Goal: Task Accomplishment & Management: Use online tool/utility

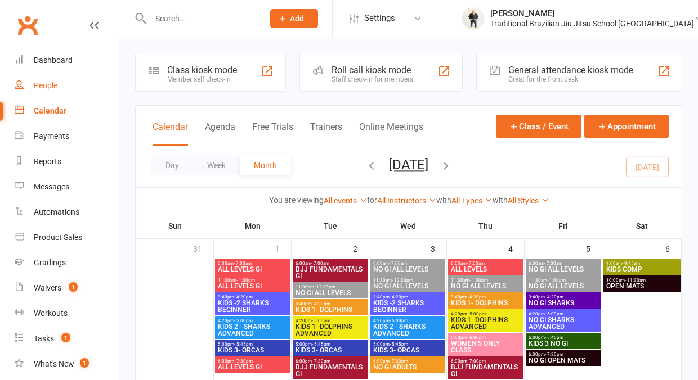
click at [37, 93] on link "People" at bounding box center [67, 85] width 104 height 25
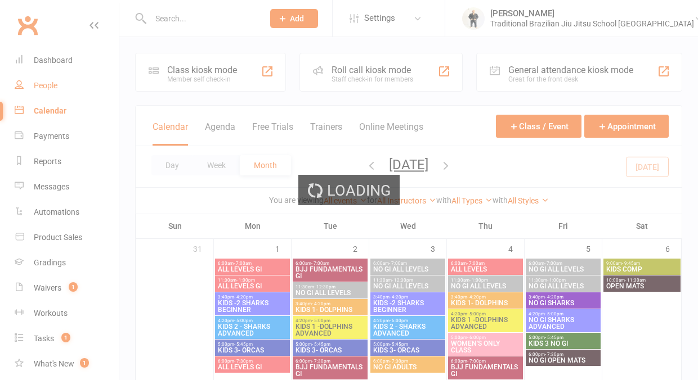
select select "100"
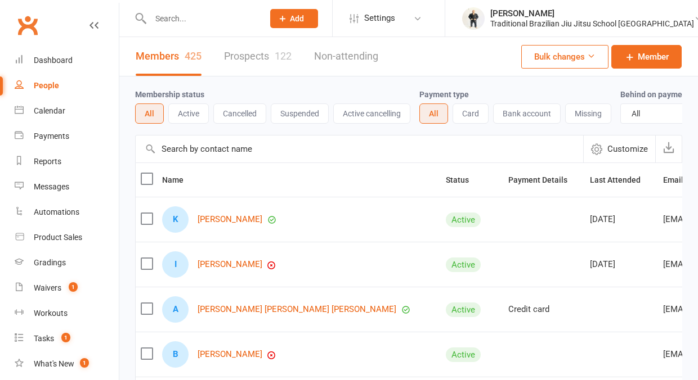
click at [201, 124] on button "Active" at bounding box center [188, 114] width 41 height 20
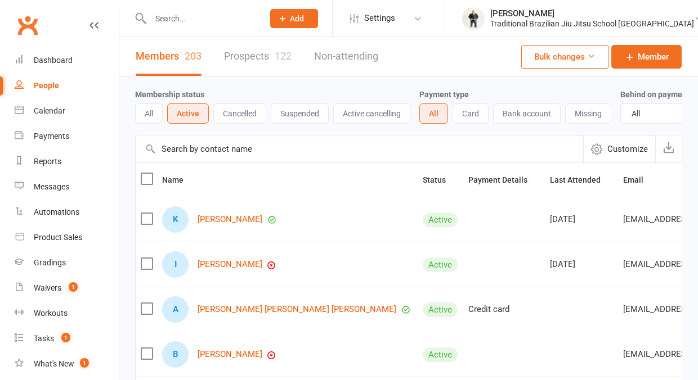
click at [488, 120] on button "Card" at bounding box center [470, 114] width 36 height 20
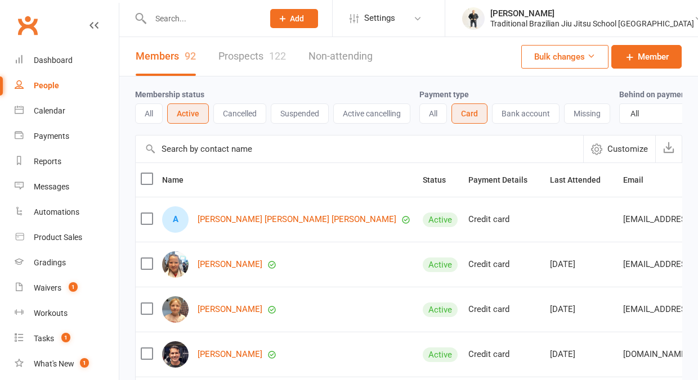
click at [512, 120] on button "Bank account" at bounding box center [526, 114] width 68 height 20
click at [181, 16] on input "text" at bounding box center [201, 19] width 109 height 16
click at [172, 17] on input "text" at bounding box center [201, 19] width 109 height 16
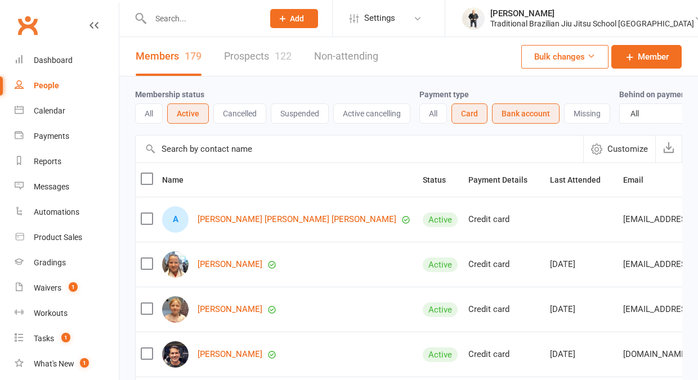
click at [172, 22] on input "text" at bounding box center [201, 19] width 109 height 16
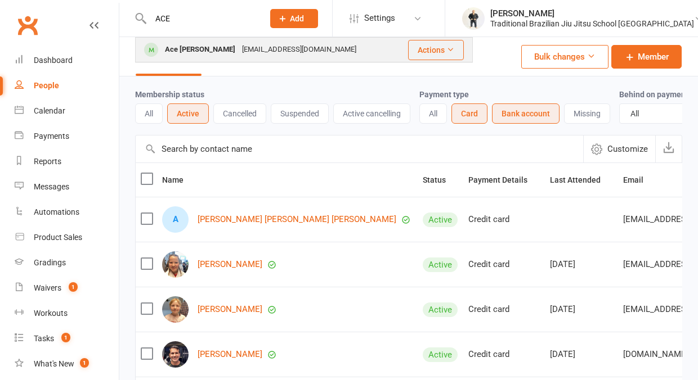
type input "ACE"
click at [182, 50] on div "Ace [PERSON_NAME]" at bounding box center [199, 50] width 77 height 16
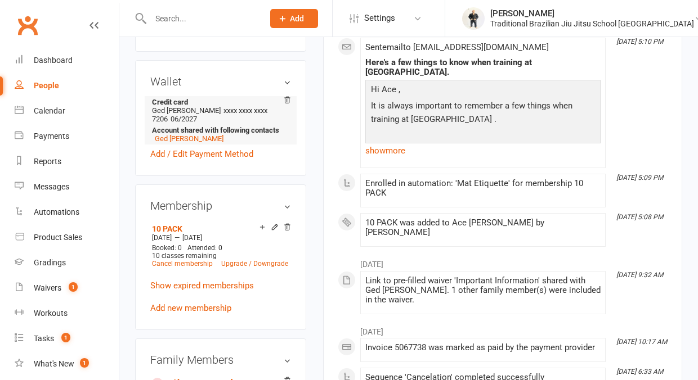
scroll to position [422, 0]
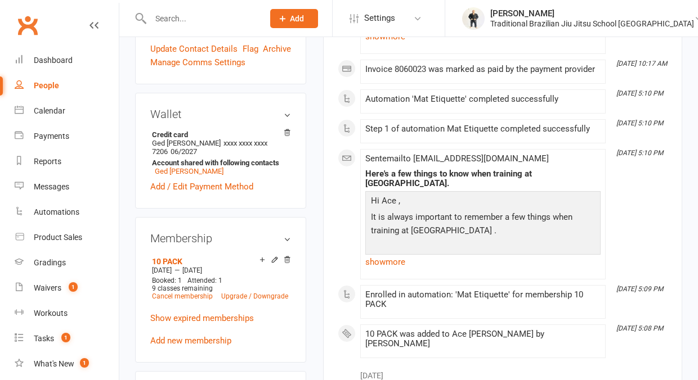
scroll to position [403, 0]
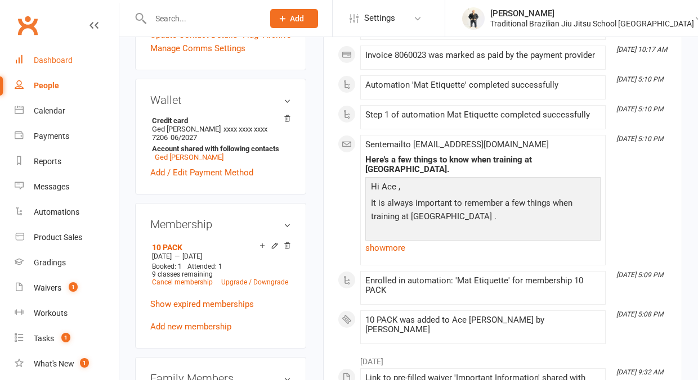
click at [57, 48] on link "Dashboard" at bounding box center [67, 60] width 104 height 25
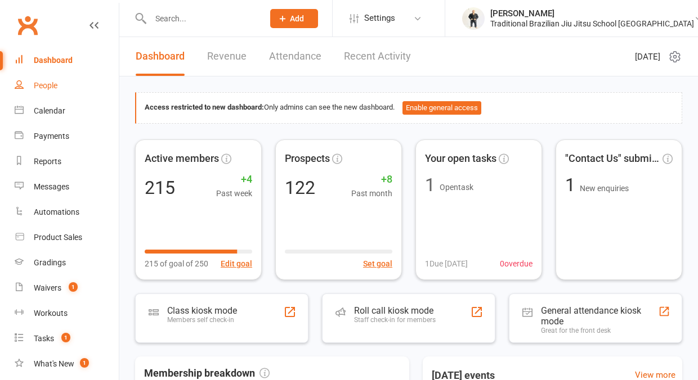
click at [35, 81] on div "People" at bounding box center [46, 85] width 24 height 9
select select "100"
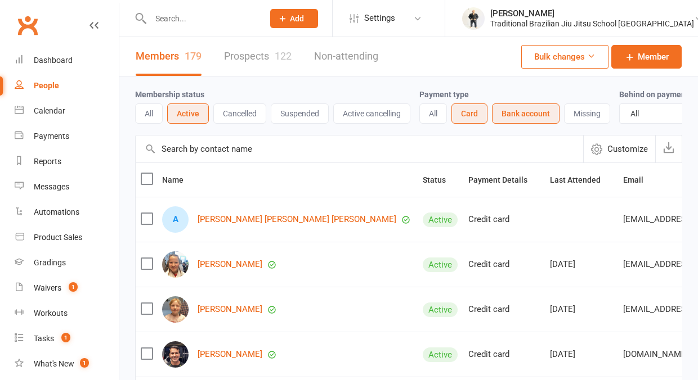
click at [536, 122] on button "Bank account" at bounding box center [526, 114] width 68 height 20
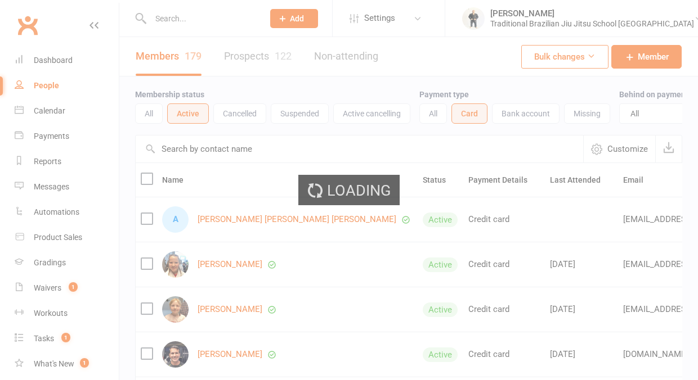
click at [487, 118] on div "Loading" at bounding box center [349, 190] width 698 height 380
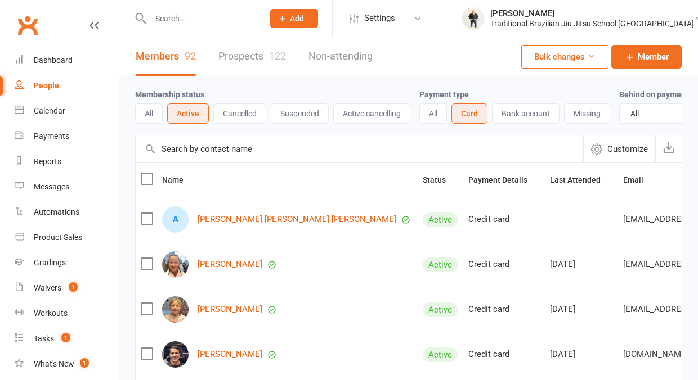
click at [472, 115] on button "Card" at bounding box center [469, 114] width 36 height 20
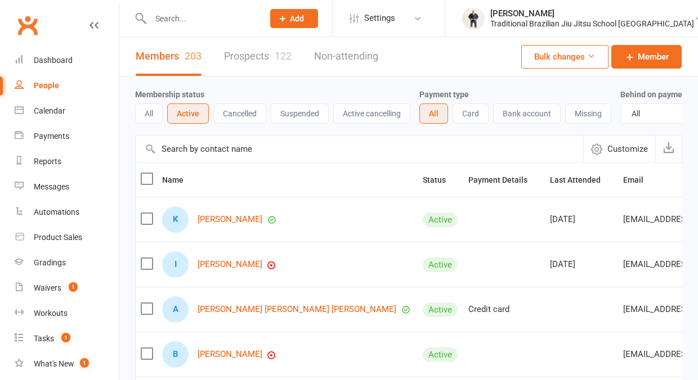
click at [247, 57] on link "Prospects 122" at bounding box center [258, 56] width 68 height 39
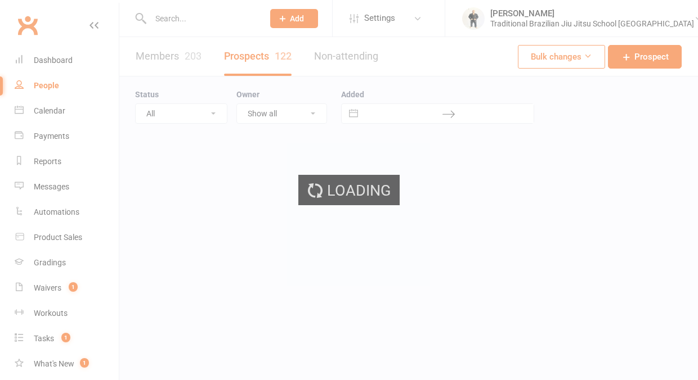
select select "100"
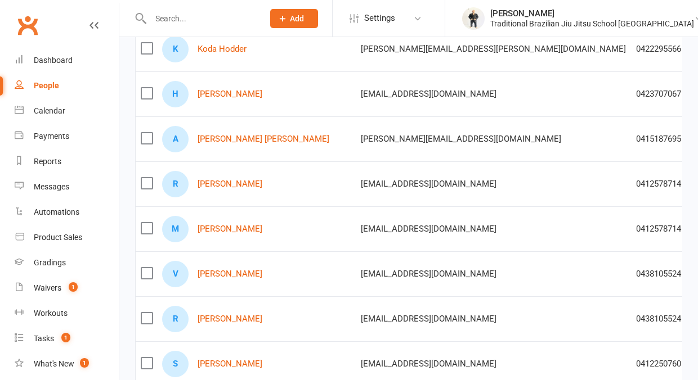
scroll to position [173, 0]
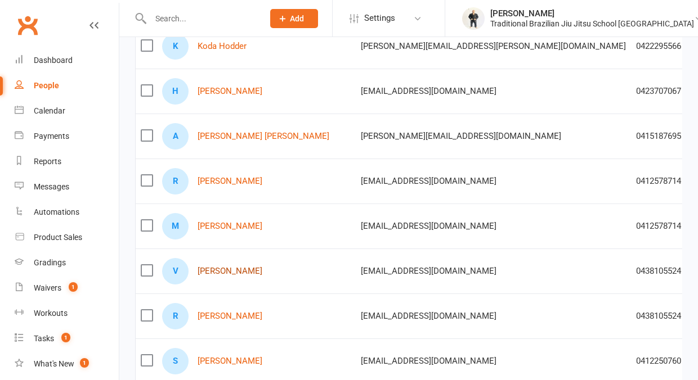
click at [240, 269] on link "Van Fickling" at bounding box center [229, 272] width 65 height 10
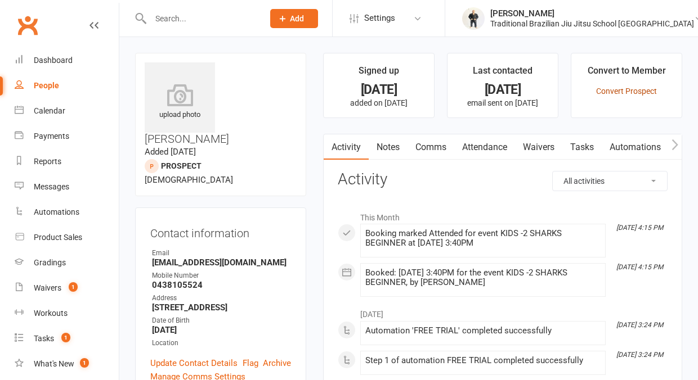
click at [618, 87] on link "Convert Prospect" at bounding box center [626, 91] width 61 height 9
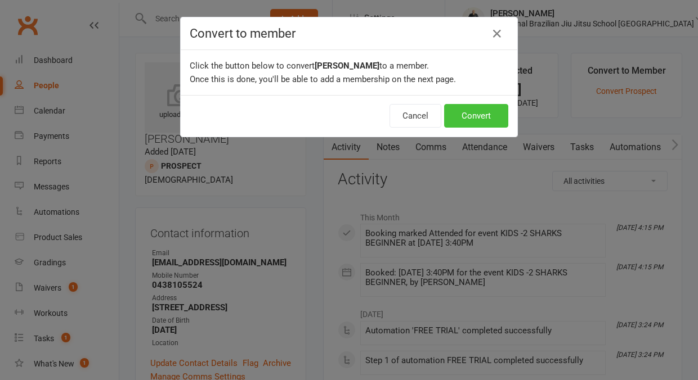
click at [482, 115] on button "Convert" at bounding box center [476, 116] width 64 height 24
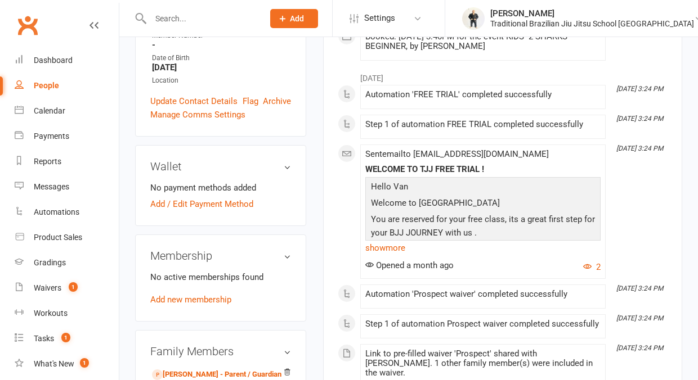
scroll to position [295, 0]
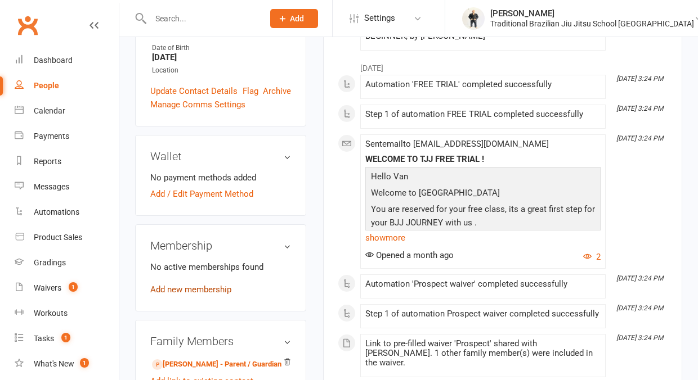
click at [215, 285] on link "Add new membership" at bounding box center [190, 290] width 81 height 10
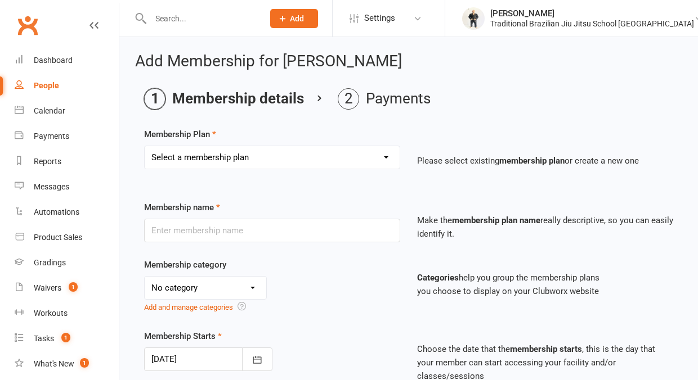
click at [239, 163] on select "Select a membership plan Create new Membership Plan 10 PACK ADULTS 1 WEEK TRIAL…" at bounding box center [272, 157] width 255 height 23
select select "7"
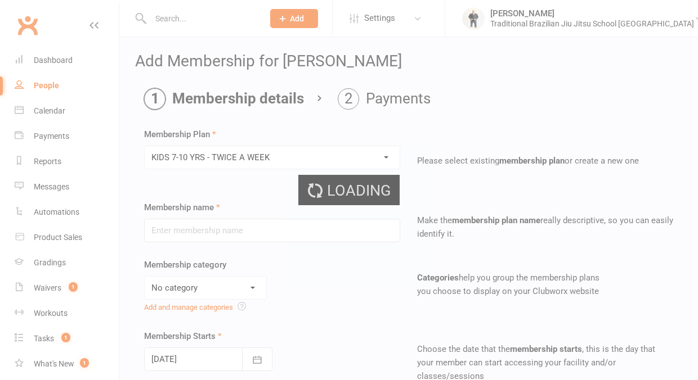
type input "KIDS 7-10 YRS - TWICE A WEEK"
select select "5"
type input "3"
type input "2"
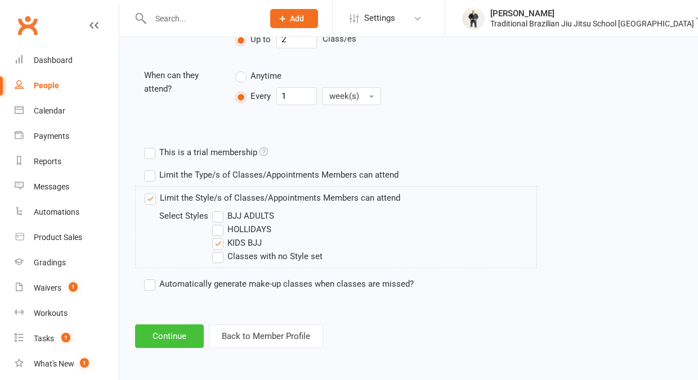
scroll to position [466, 0]
click at [158, 337] on button "Continue" at bounding box center [169, 337] width 69 height 24
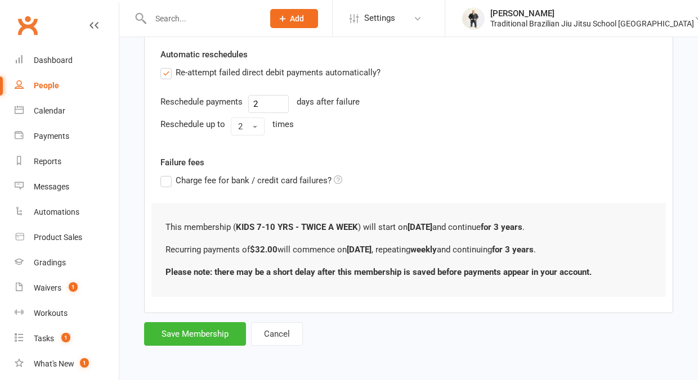
scroll to position [0, 0]
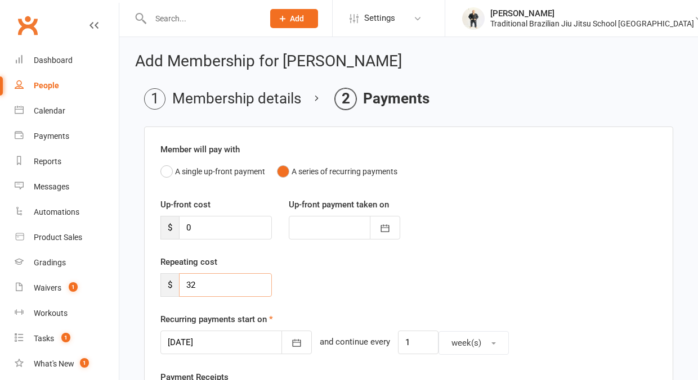
click at [206, 283] on input "32" at bounding box center [225, 285] width 93 height 24
type input "3"
type input "28.8"
click at [375, 275] on div "Repeating cost $ 28.8" at bounding box center [408, 283] width 513 height 57
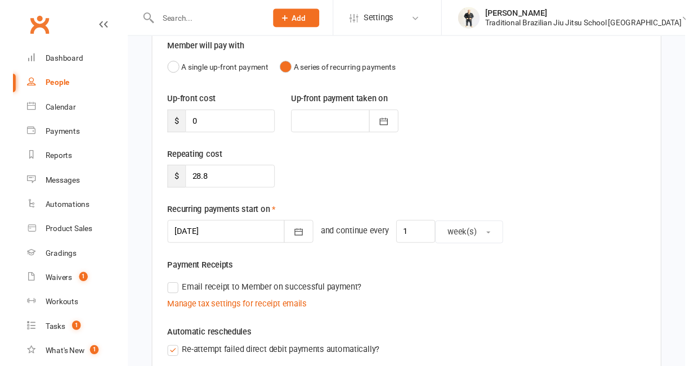
scroll to position [99, 0]
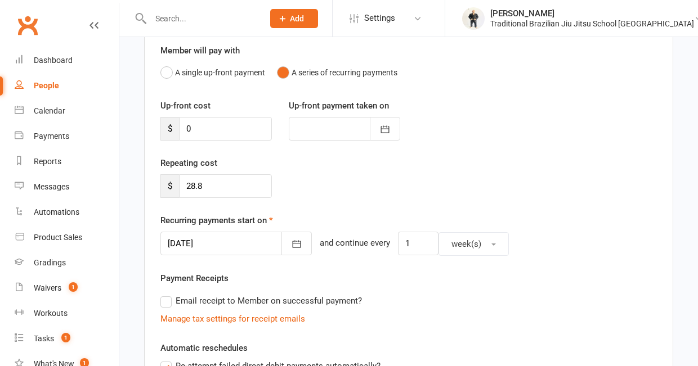
click at [194, 252] on div at bounding box center [235, 244] width 151 height 24
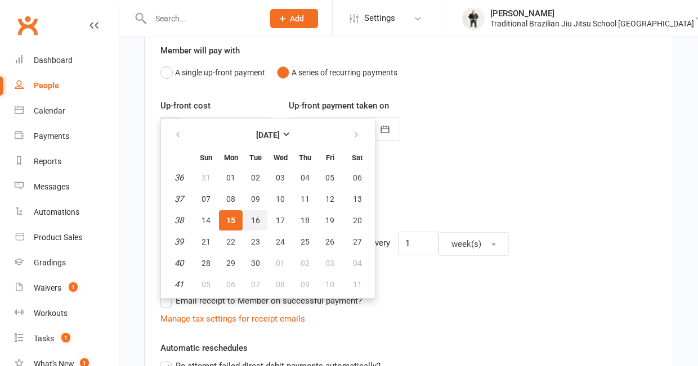
click at [254, 222] on span "16" at bounding box center [255, 220] width 9 height 9
type input "16 Sep 2025"
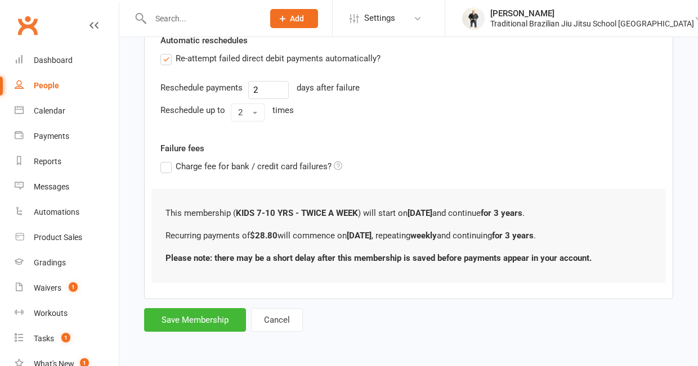
scroll to position [413, 0]
click at [192, 311] on button "Save Membership" at bounding box center [195, 320] width 102 height 24
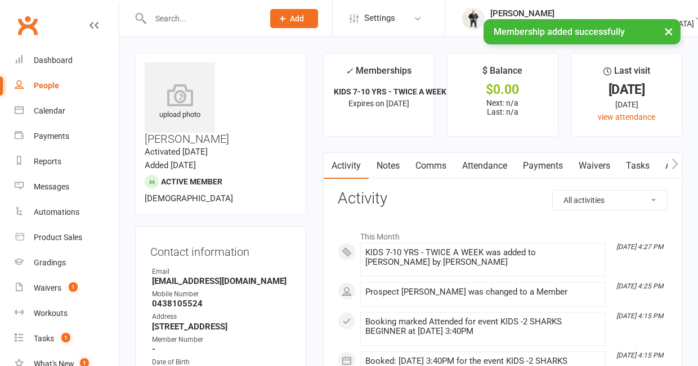
click at [595, 173] on link "Waivers" at bounding box center [593, 166] width 47 height 26
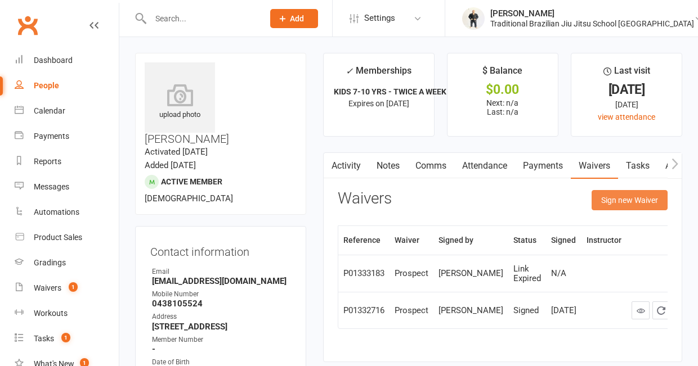
click at [612, 205] on button "Sign new Waiver" at bounding box center [629, 200] width 76 height 20
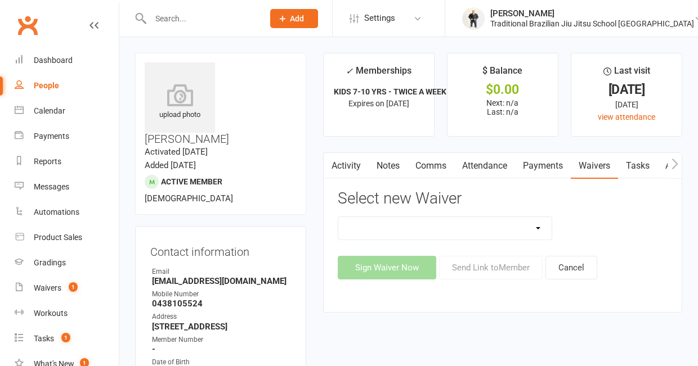
select select "9985"
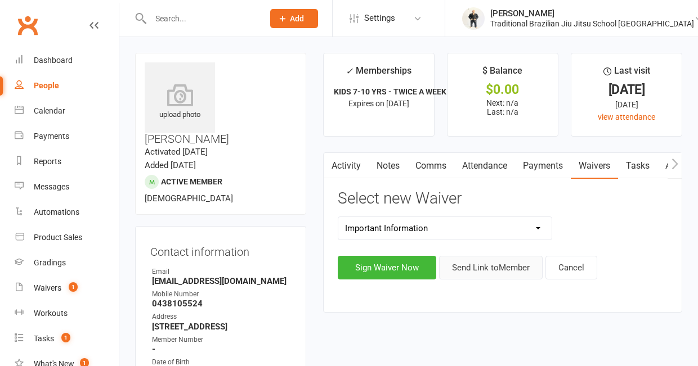
click at [465, 271] on button "Send Link to Member" at bounding box center [491, 268] width 104 height 24
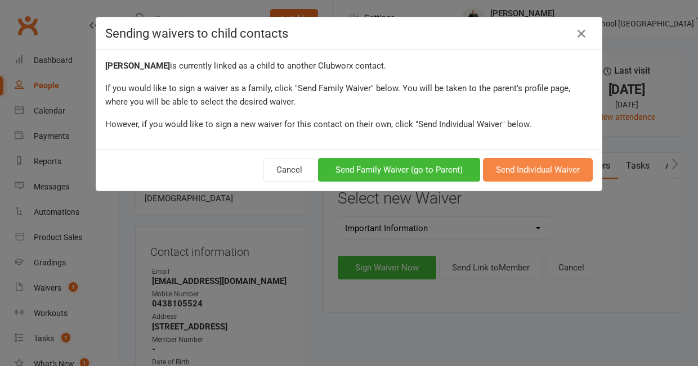
click at [500, 165] on button "Send Individual Waiver" at bounding box center [538, 170] width 110 height 24
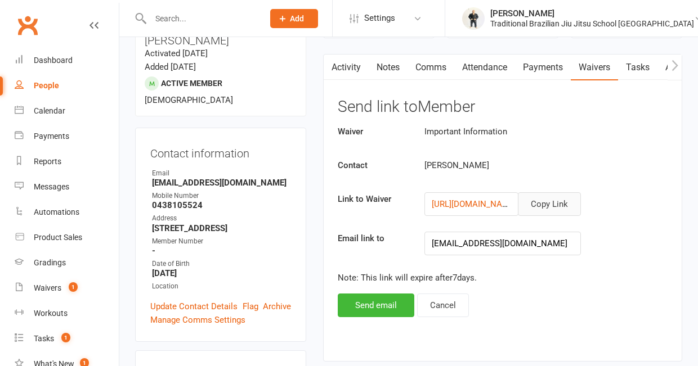
scroll to position [110, 0]
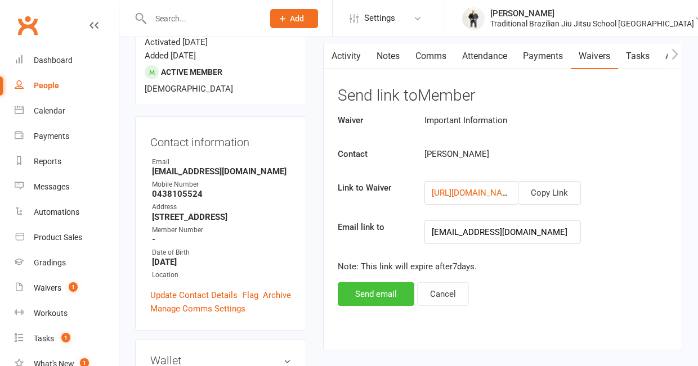
click at [378, 291] on button "Send email" at bounding box center [376, 294] width 77 height 24
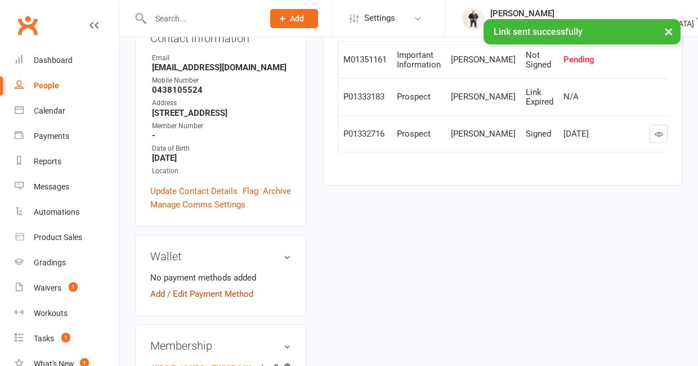
scroll to position [214, 0]
click at [210, 287] on link "Add / Edit Payment Method" at bounding box center [201, 294] width 103 height 14
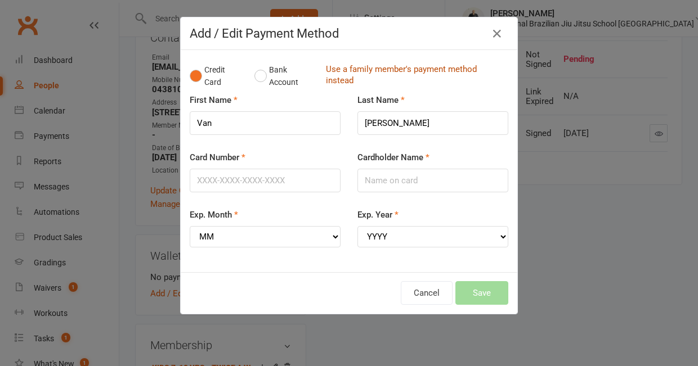
click at [352, 75] on link "Use a family member's payment method instead" at bounding box center [414, 76] width 177 height 25
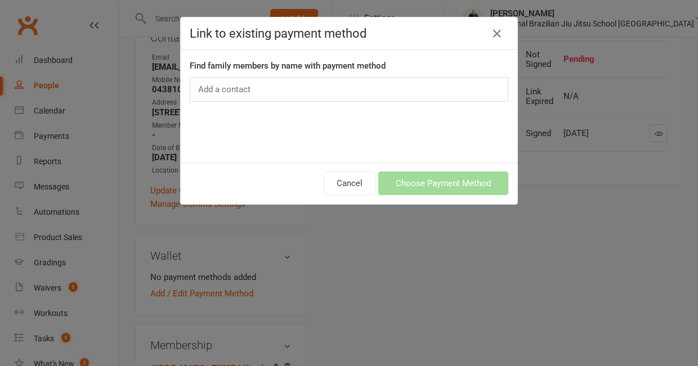
click at [332, 83] on div "Add a contact" at bounding box center [349, 89] width 318 height 25
type input "BOSWE"
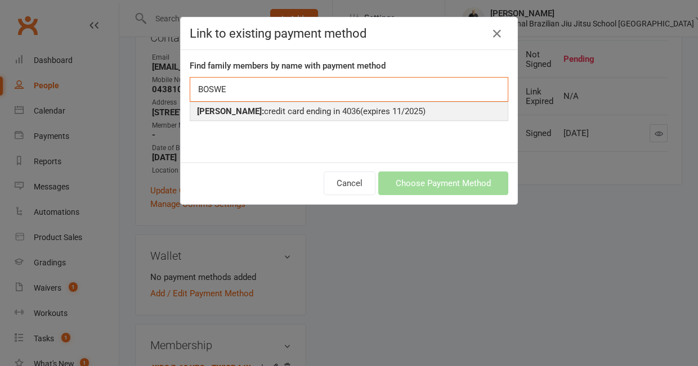
click at [309, 113] on div "BOHDI Boswell: credit card ending in 4036 (expires 11/2025)" at bounding box center [349, 112] width 304 height 14
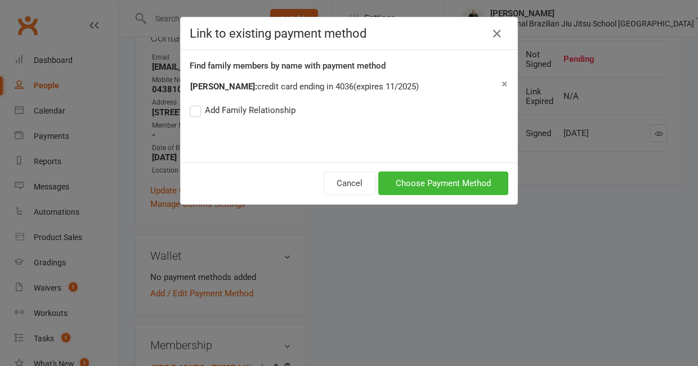
click at [195, 114] on label "Add Family Relationship" at bounding box center [243, 111] width 106 height 14
click at [195, 104] on input "Add Family Relationship" at bounding box center [193, 104] width 7 height 0
select select "2"
click at [446, 186] on button "Choose Payment Method" at bounding box center [443, 184] width 130 height 24
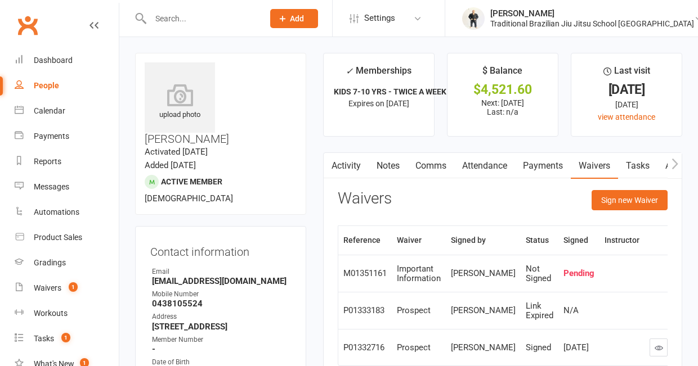
scroll to position [0, 0]
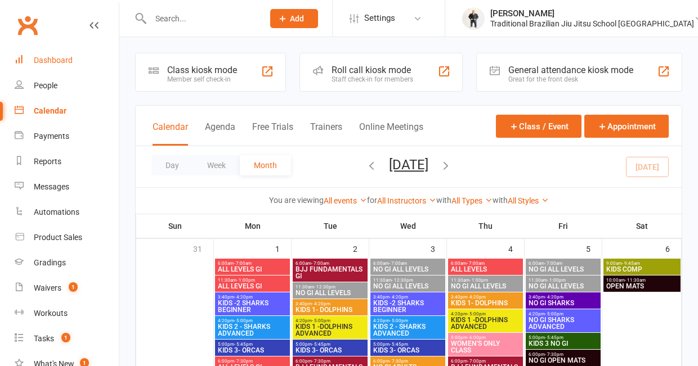
click at [47, 56] on div "Dashboard" at bounding box center [53, 60] width 39 height 9
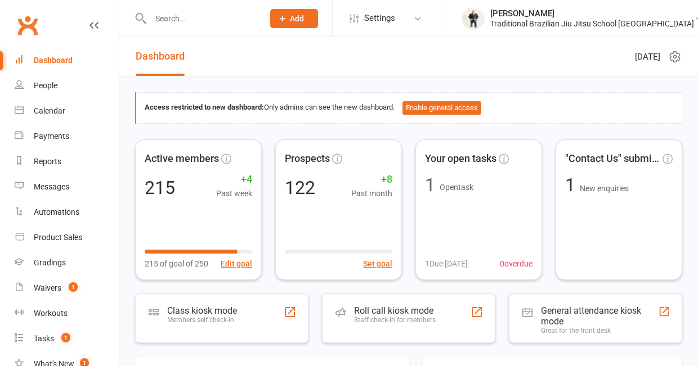
click at [165, 21] on input "text" at bounding box center [201, 19] width 109 height 16
type input "F"
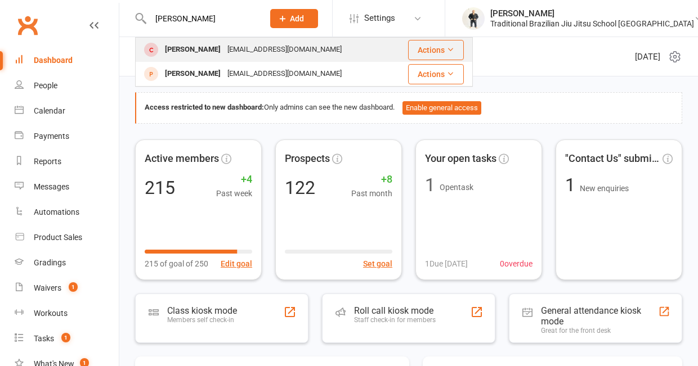
type input "FICK"
click at [201, 46] on div "[PERSON_NAME]" at bounding box center [192, 50] width 62 height 16
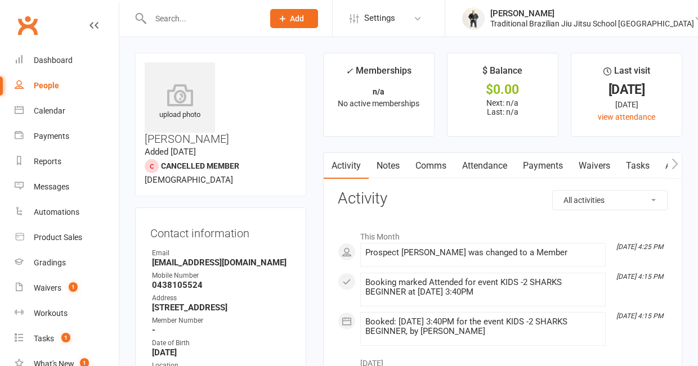
click at [188, 19] on input "text" at bounding box center [201, 19] width 109 height 16
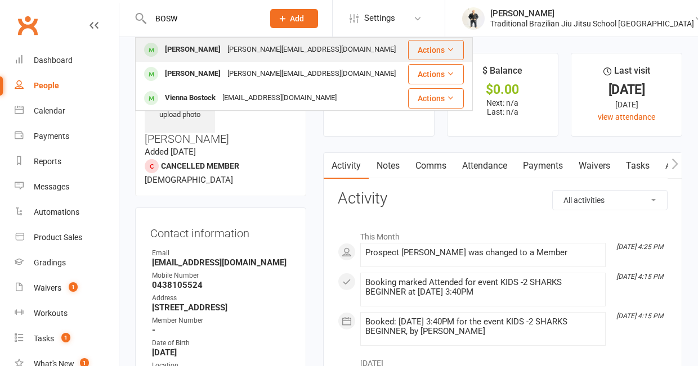
type input "BOSW"
click at [210, 56] on div "[PERSON_NAME]" at bounding box center [192, 50] width 62 height 16
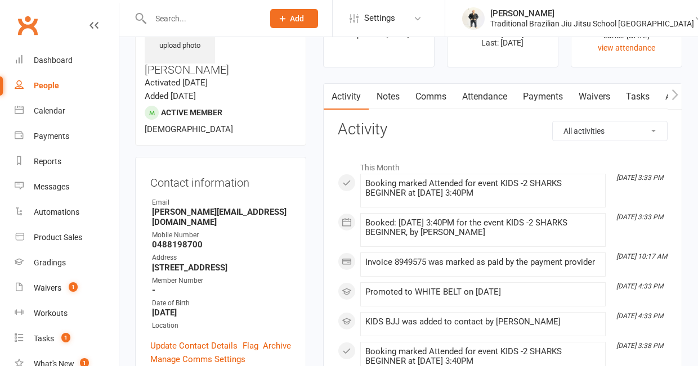
scroll to position [69, 0]
click at [541, 100] on link "Payments" at bounding box center [543, 97] width 56 height 26
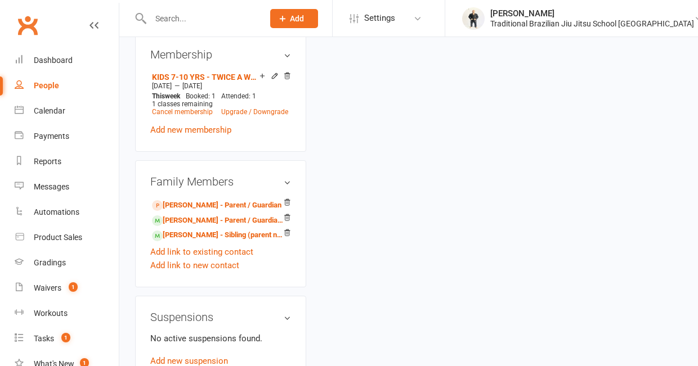
scroll to position [562, 0]
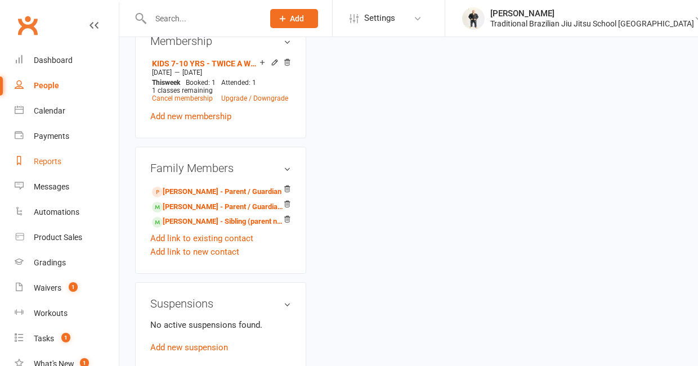
click at [54, 157] on div "Reports" at bounding box center [48, 161] width 28 height 9
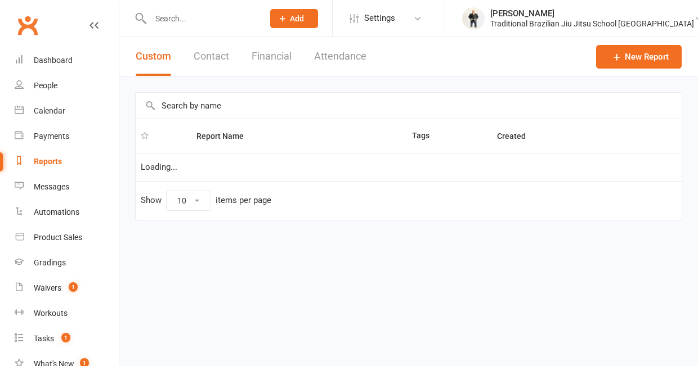
select select "50"
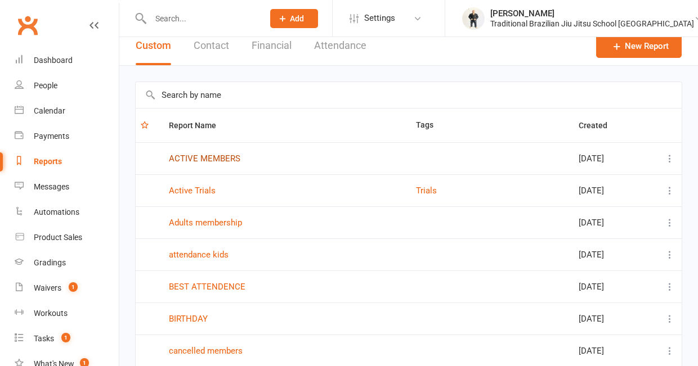
scroll to position [12, 0]
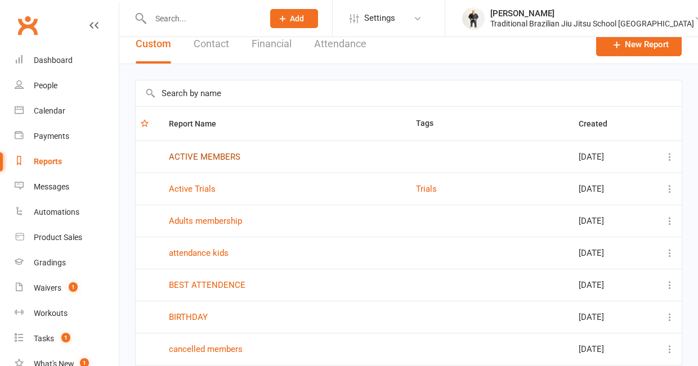
click at [214, 162] on link "ACTIVE MEMBERS" at bounding box center [204, 157] width 71 height 10
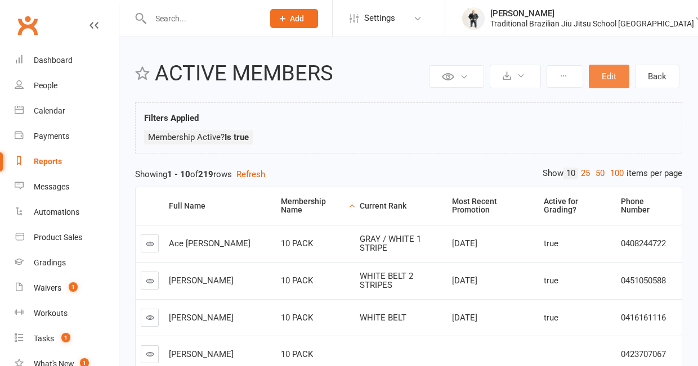
click at [617, 80] on button "Edit" at bounding box center [608, 77] width 41 height 24
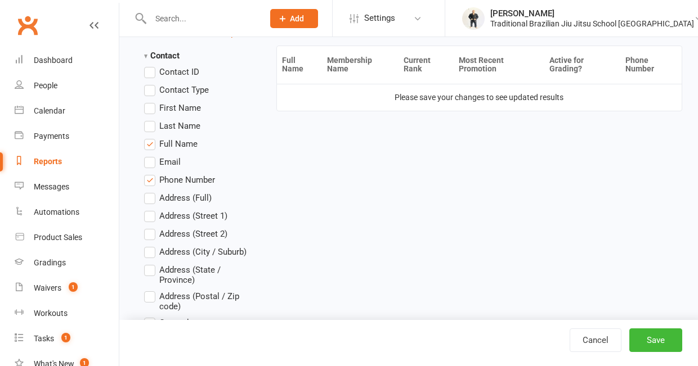
scroll to position [289, 0]
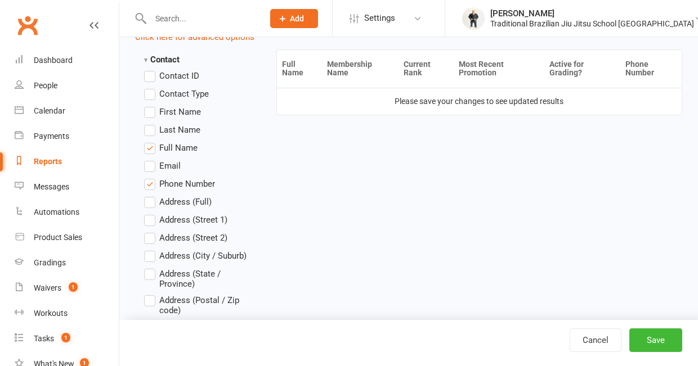
click at [155, 189] on label "Phone Number" at bounding box center [179, 184] width 71 height 14
click at [151, 177] on input "Phone Number" at bounding box center [147, 177] width 7 height 0
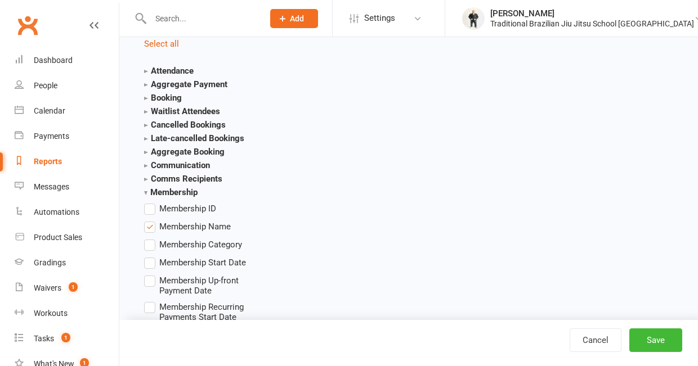
scroll to position [1358, 0]
click at [151, 231] on label "Membership Name" at bounding box center [187, 226] width 87 height 14
click at [151, 219] on input "Membership Name" at bounding box center [147, 219] width 7 height 0
click at [150, 226] on label "Membership Name" at bounding box center [187, 226] width 87 height 14
click at [150, 219] on input "Membership Name" at bounding box center [147, 219] width 7 height 0
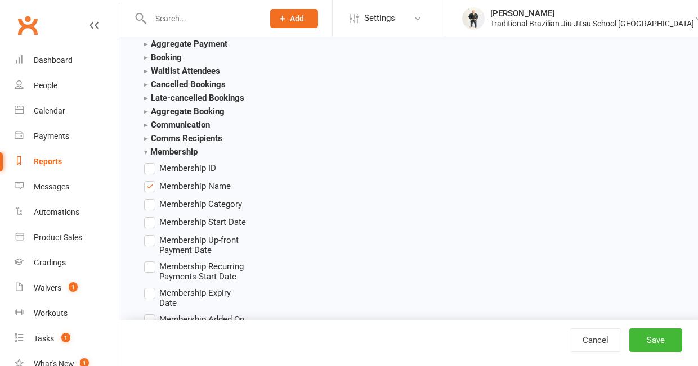
scroll to position [1401, 0]
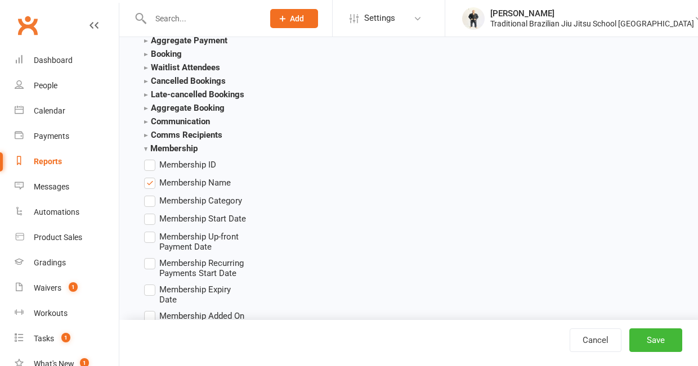
click at [151, 204] on label "Membership Category" at bounding box center [193, 201] width 98 height 14
click at [151, 194] on input "Membership Category" at bounding box center [147, 194] width 7 height 0
click at [152, 219] on label "Membership Start Date" at bounding box center [195, 219] width 102 height 14
click at [151, 212] on input "Membership Start Date" at bounding box center [147, 212] width 7 height 0
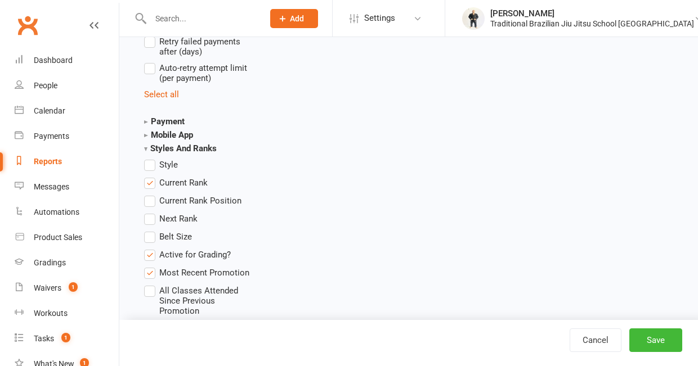
scroll to position [2670, 0]
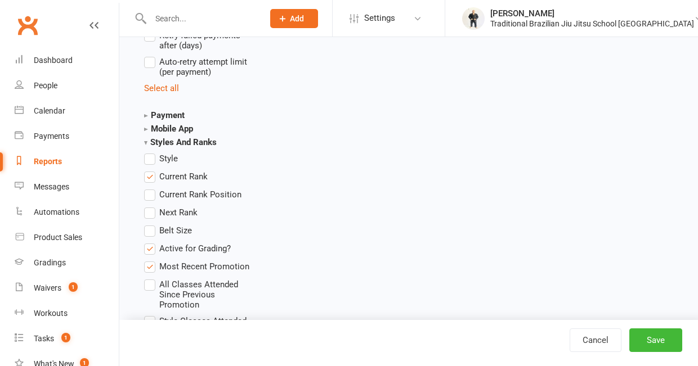
click at [149, 179] on label "Current Rank" at bounding box center [176, 177] width 64 height 14
click at [149, 170] on input "Current Rank" at bounding box center [147, 170] width 7 height 0
click at [153, 248] on label "Active for Grading?" at bounding box center [187, 249] width 87 height 14
click at [151, 242] on input "Active for Grading?" at bounding box center [147, 242] width 7 height 0
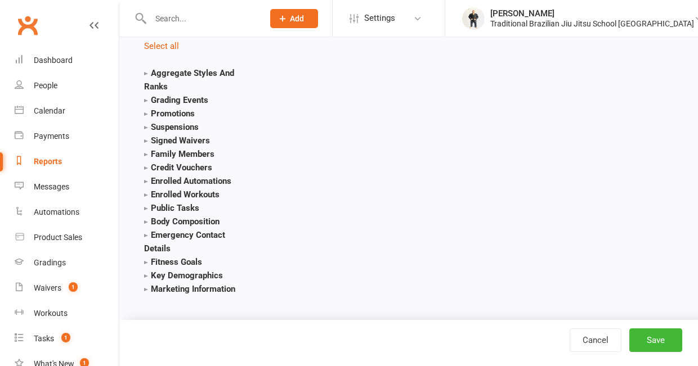
scroll to position [3047, 0]
click at [649, 343] on button "Save" at bounding box center [655, 341] width 53 height 24
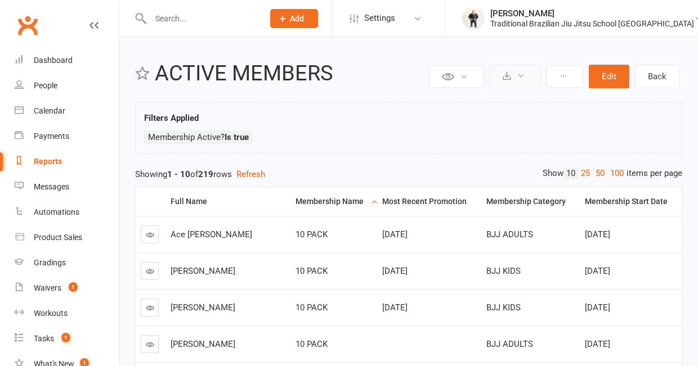
click at [521, 84] on button at bounding box center [514, 77] width 51 height 24
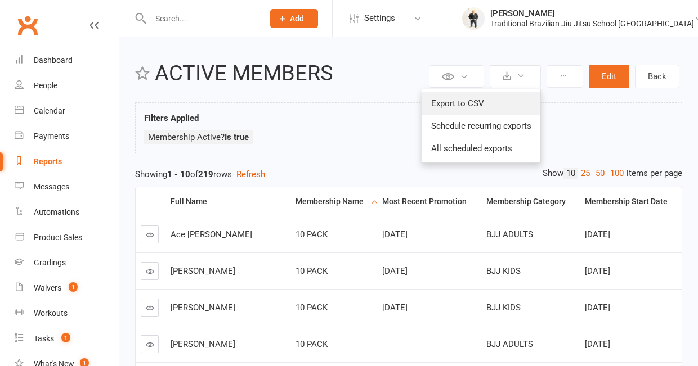
click at [485, 102] on link "Export to CSV" at bounding box center [481, 103] width 118 height 23
